Goal: Navigation & Orientation: Find specific page/section

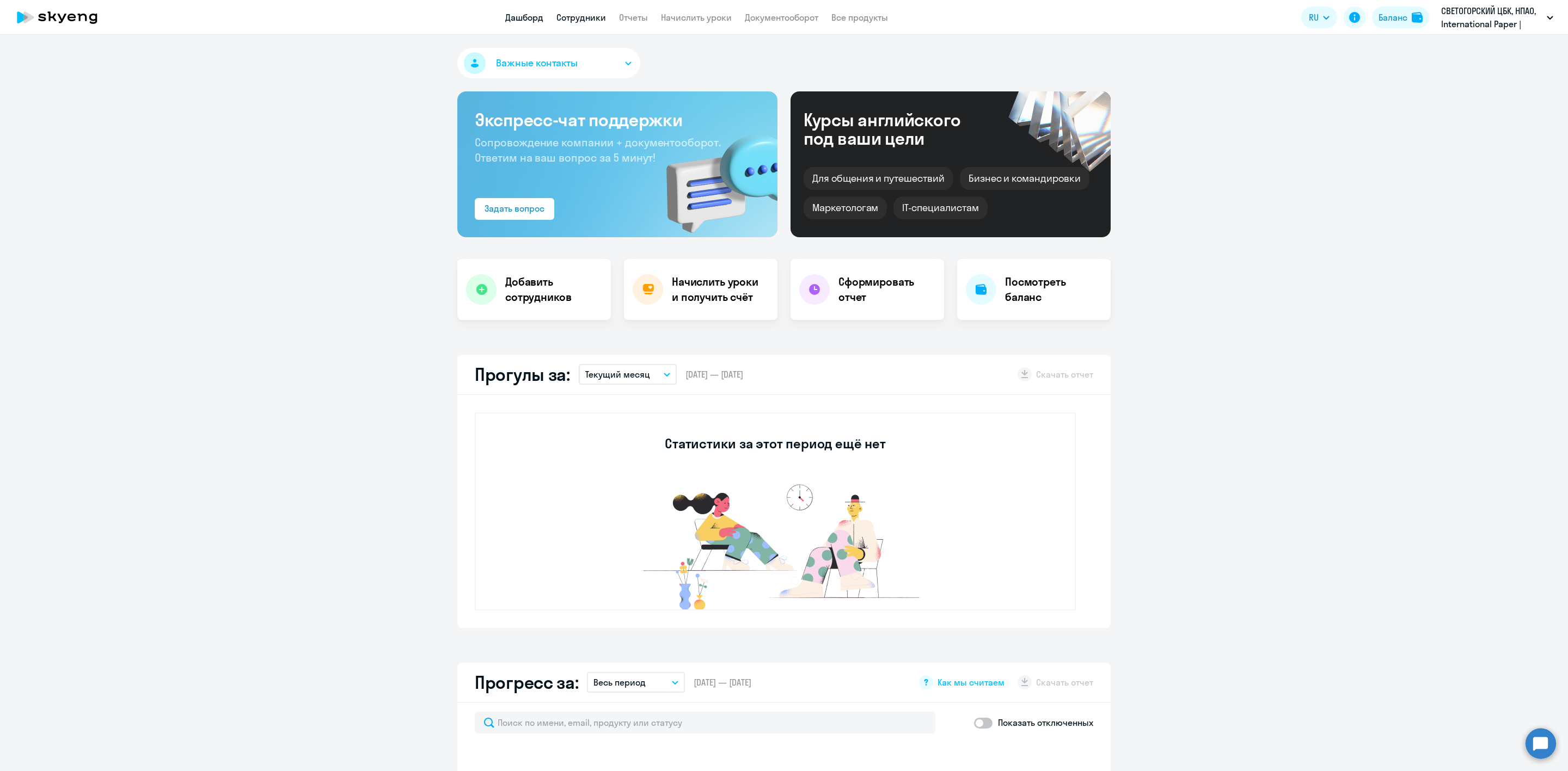
click at [575, 17] on link "Сотрудники" at bounding box center [581, 17] width 50 height 11
select select "30"
click at [595, 20] on link "Сотрудники" at bounding box center [593, 17] width 50 height 11
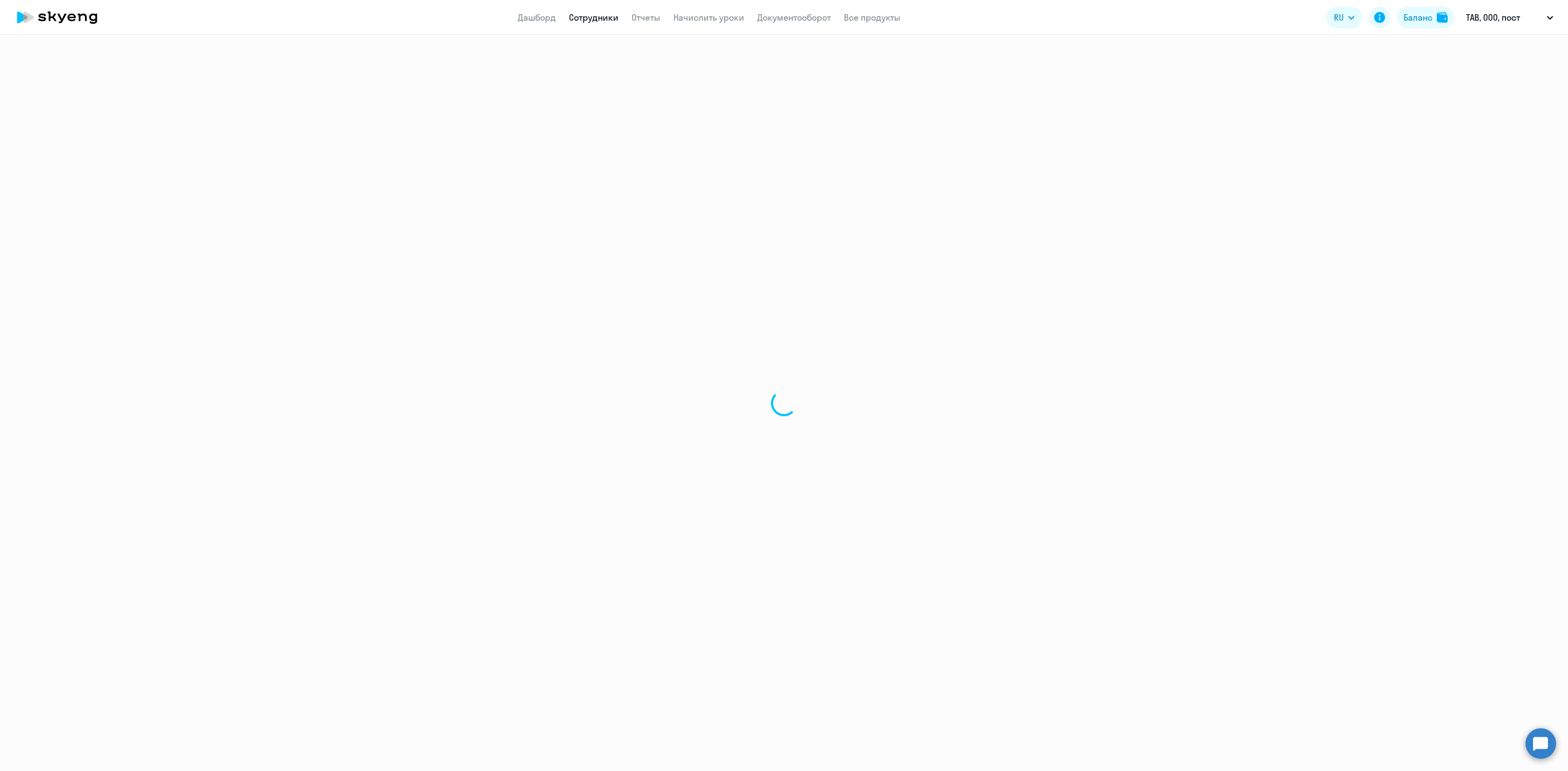
select select "30"
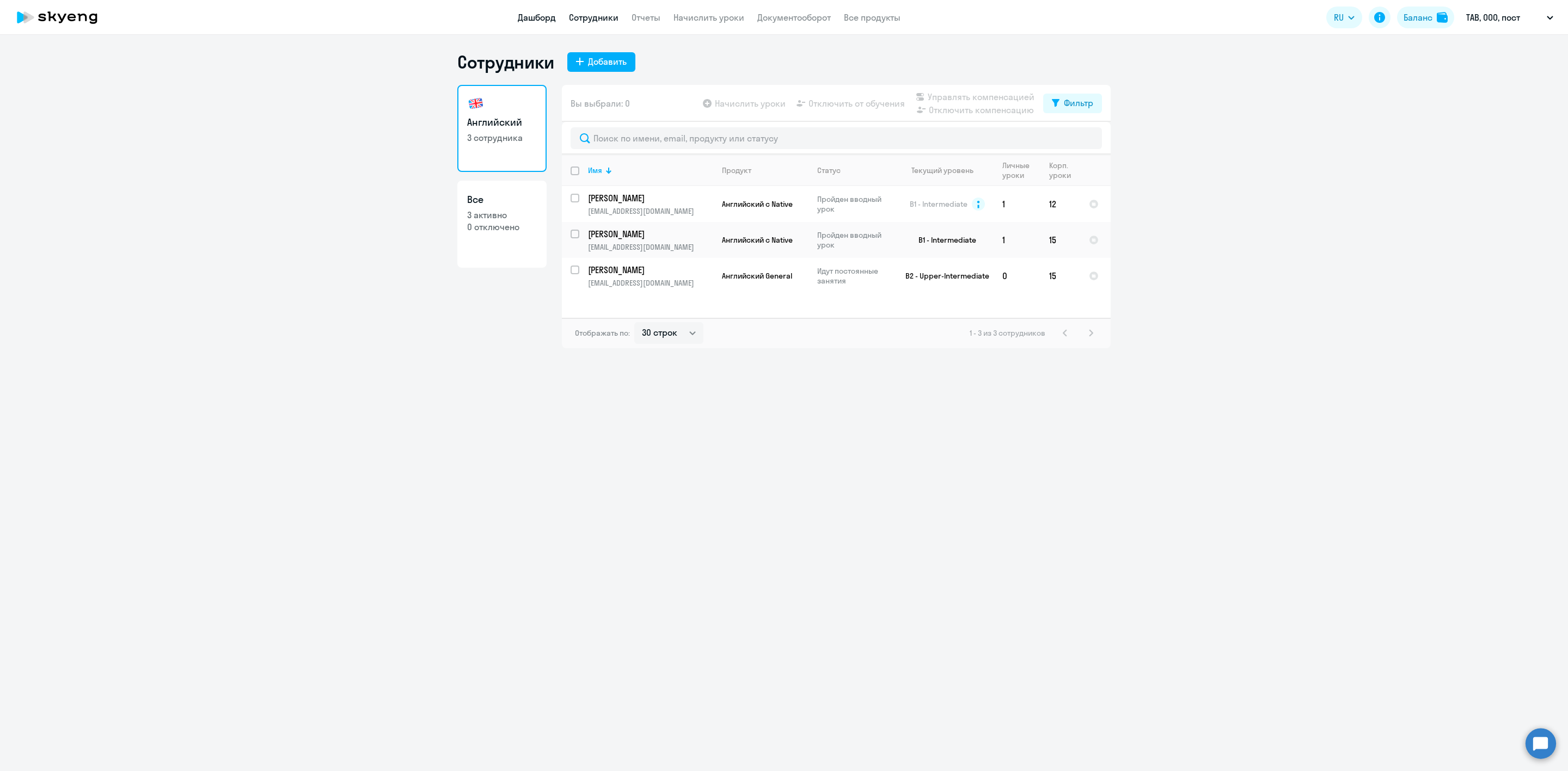
click at [538, 12] on link "Дашборд" at bounding box center [537, 17] width 38 height 11
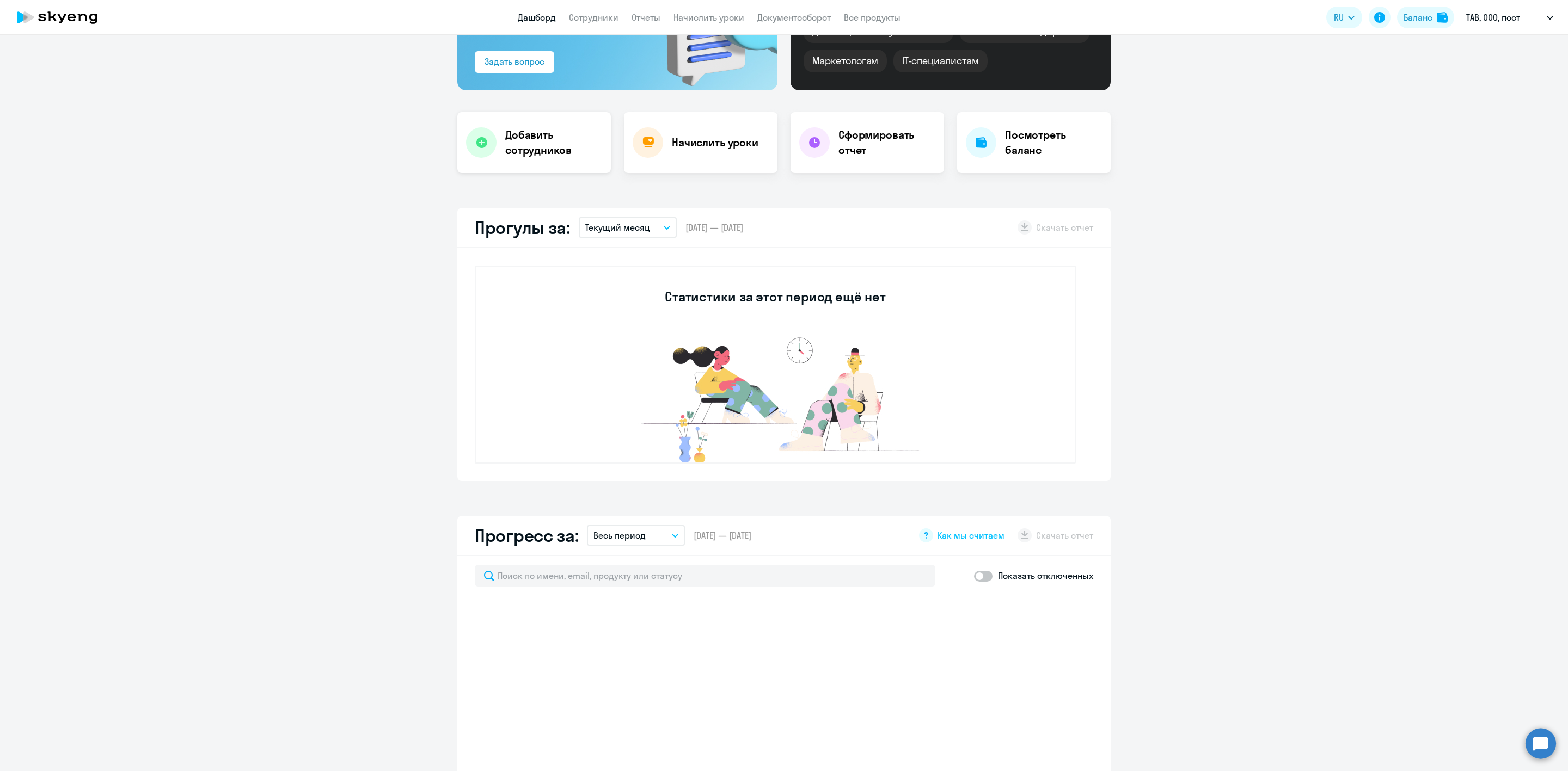
scroll to position [408, 0]
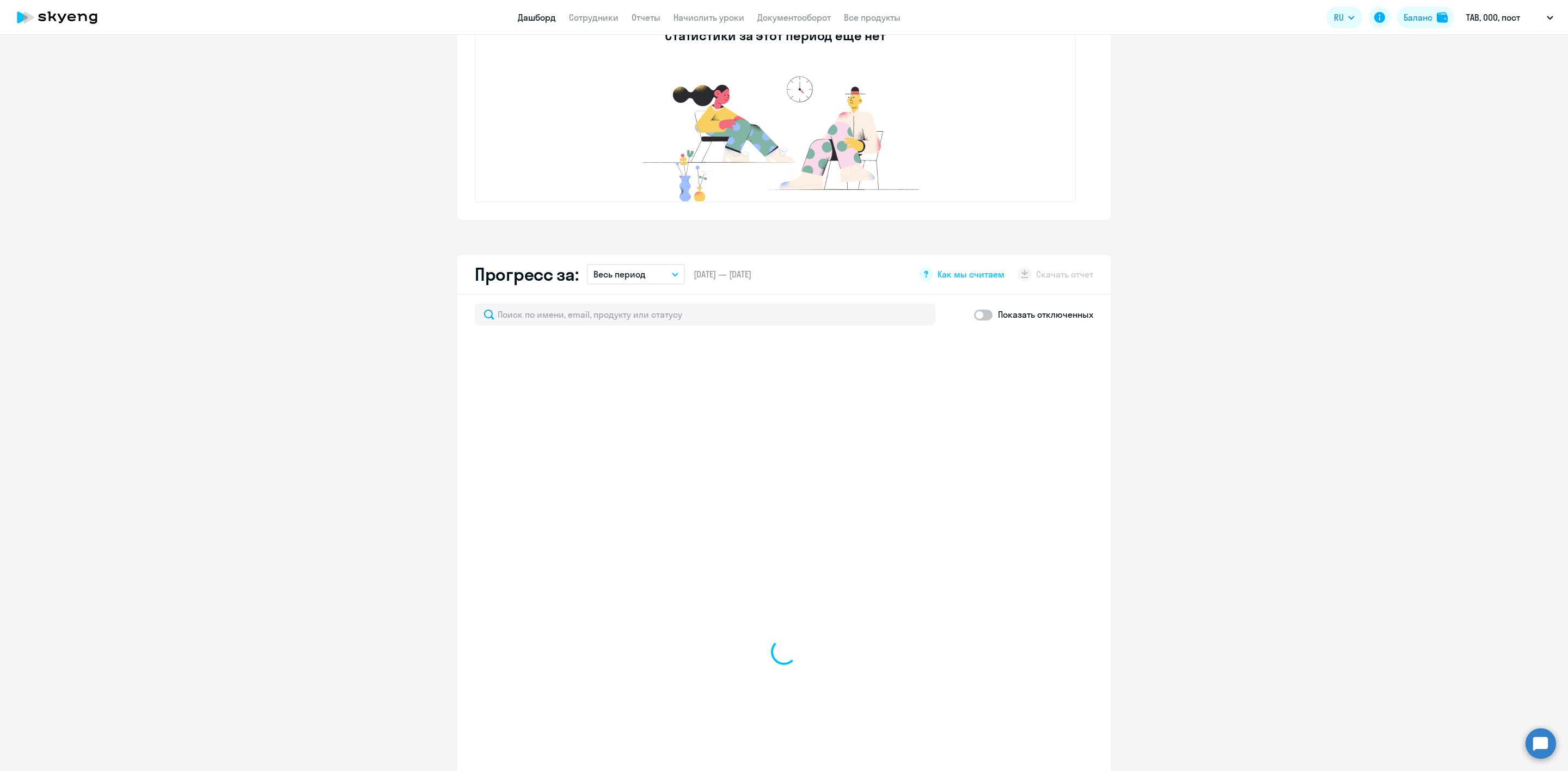
select select "30"
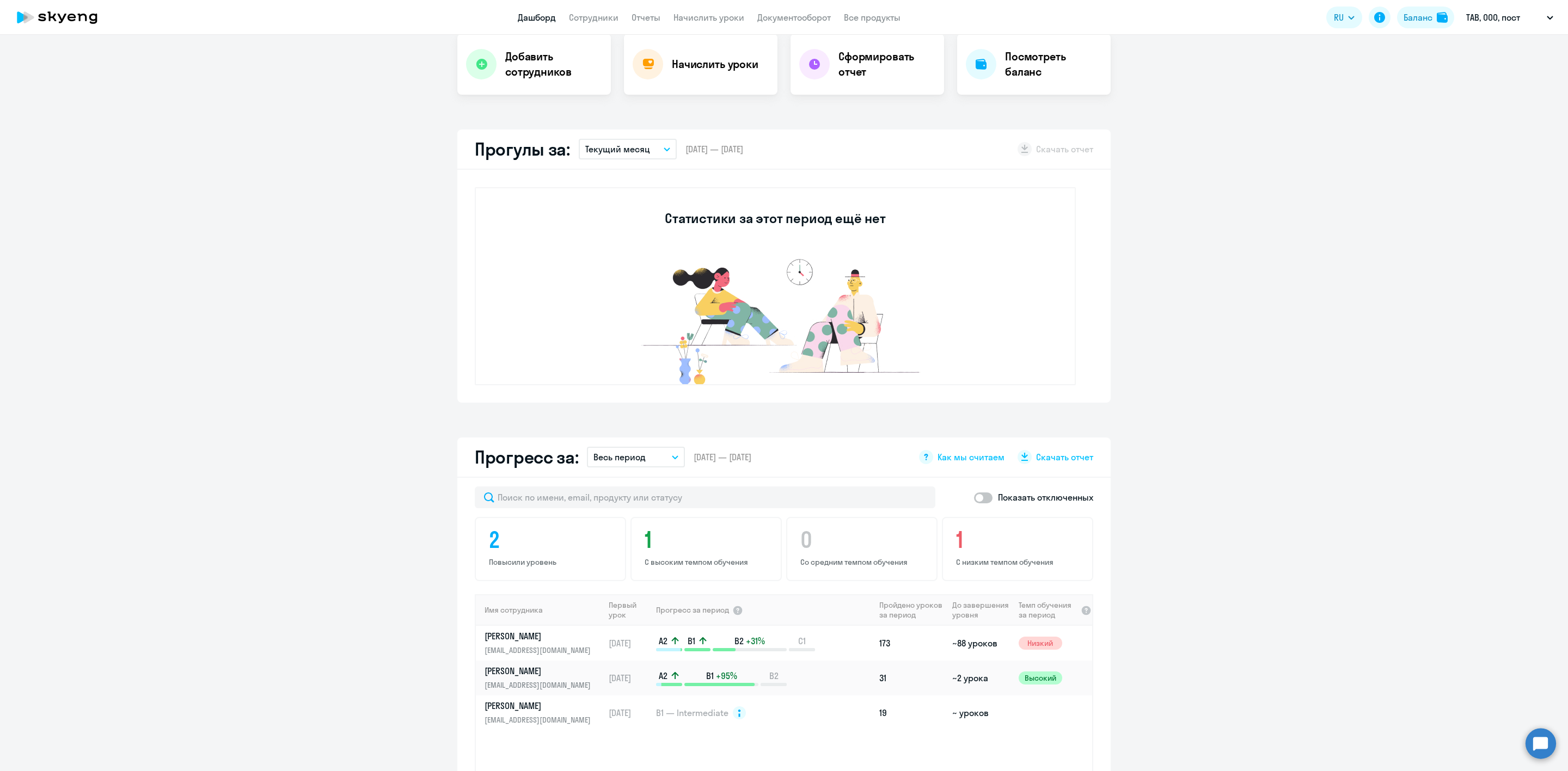
scroll to position [0, 0]
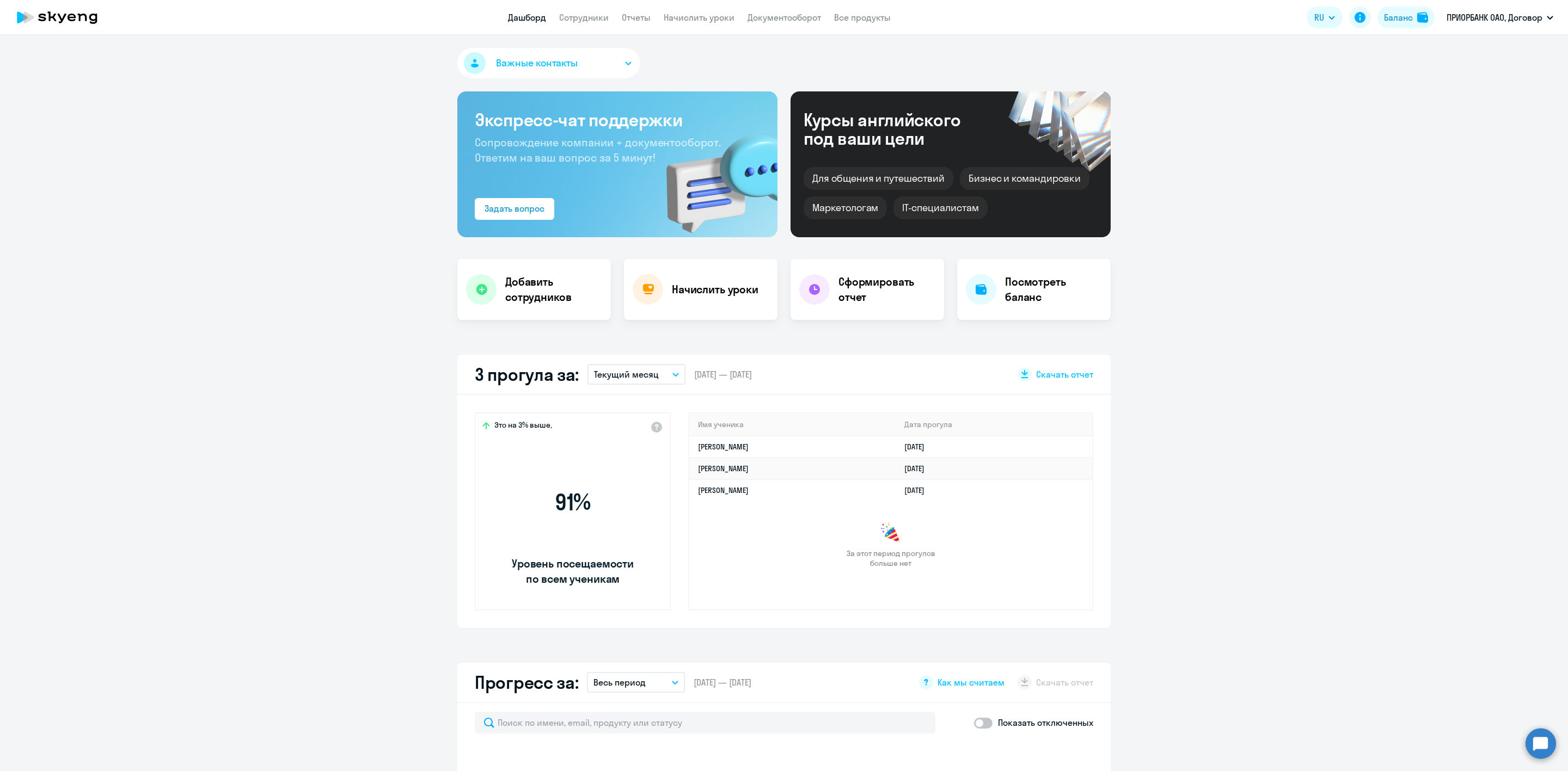
click at [583, 18] on link "Сотрудники" at bounding box center [583, 17] width 50 height 11
select select "30"
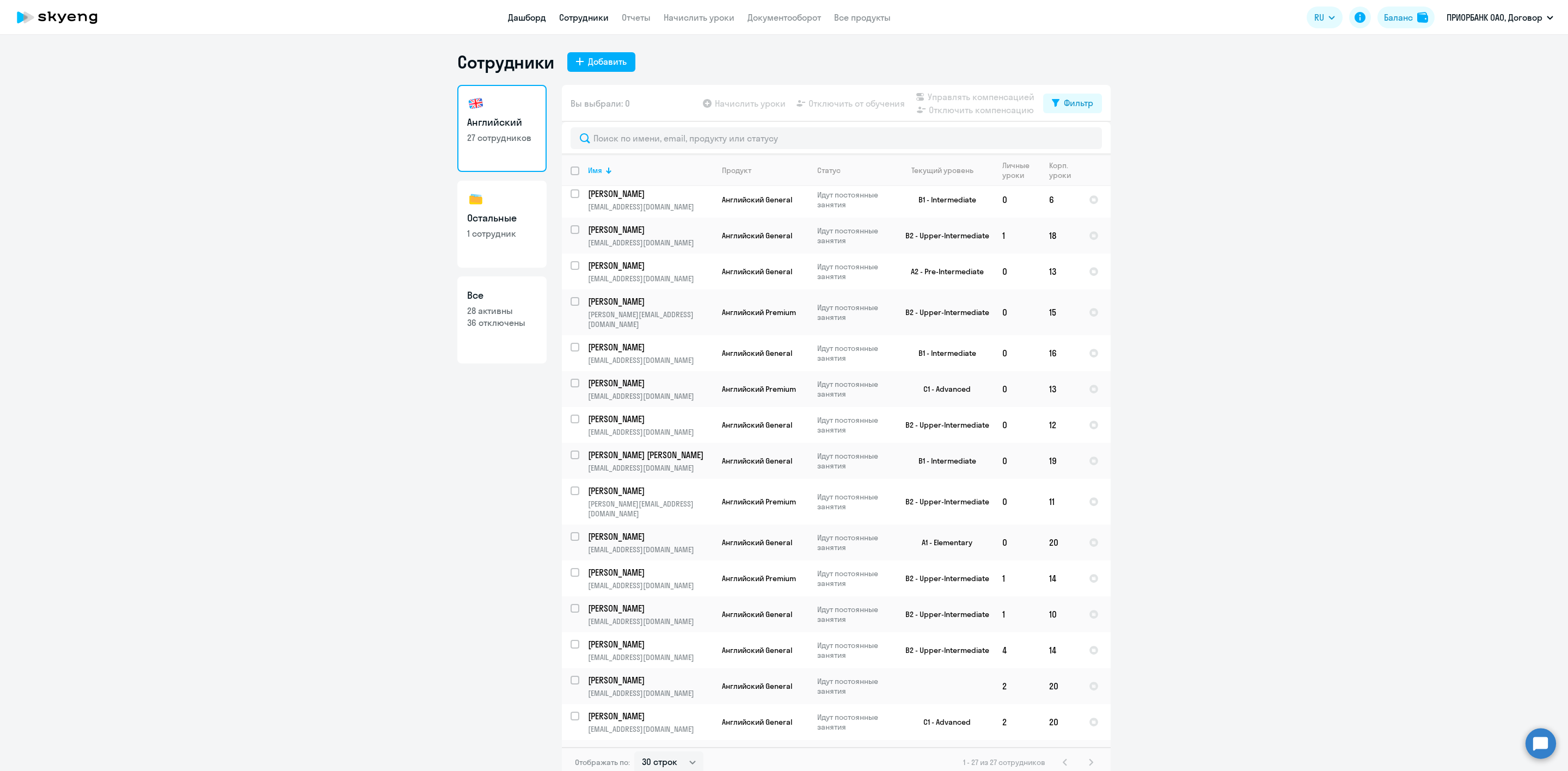
click at [521, 21] on link "Дашборд" at bounding box center [527, 17] width 38 height 11
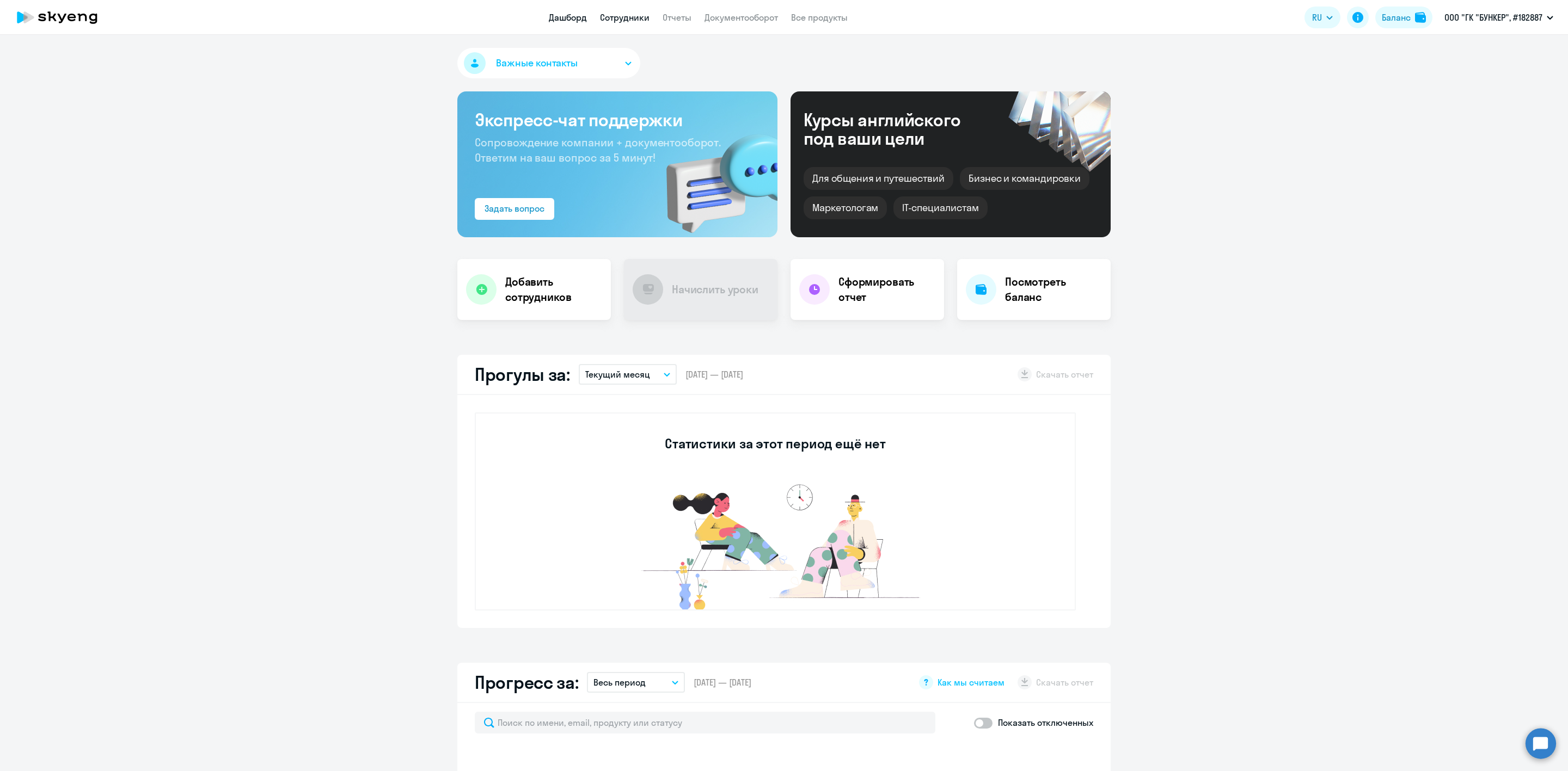
click at [614, 21] on link "Сотрудники" at bounding box center [624, 17] width 50 height 11
select select "30"
click at [637, 17] on link "Сотрудники" at bounding box center [623, 17] width 50 height 11
select select "30"
